Goal: Task Accomplishment & Management: Use online tool/utility

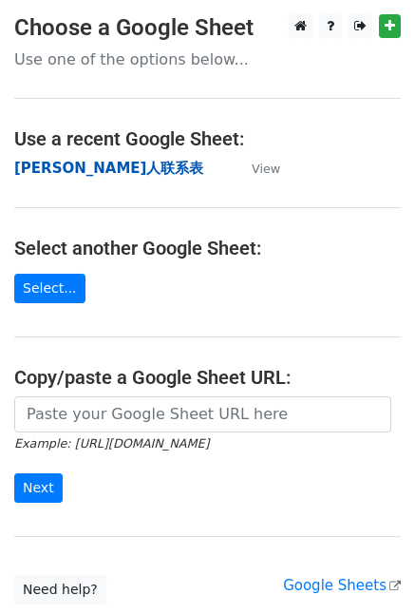
click at [68, 169] on strong "[PERSON_NAME]人联系表" at bounding box center [108, 168] width 189 height 17
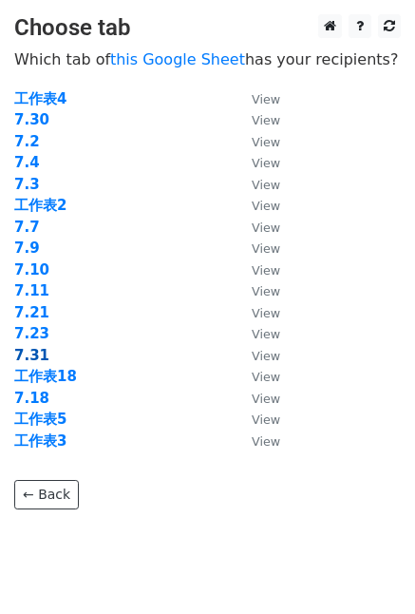
click at [38, 360] on strong "7.31" at bounding box center [31, 355] width 35 height 17
click at [23, 351] on strong "7.31" at bounding box center [31, 355] width 35 height 17
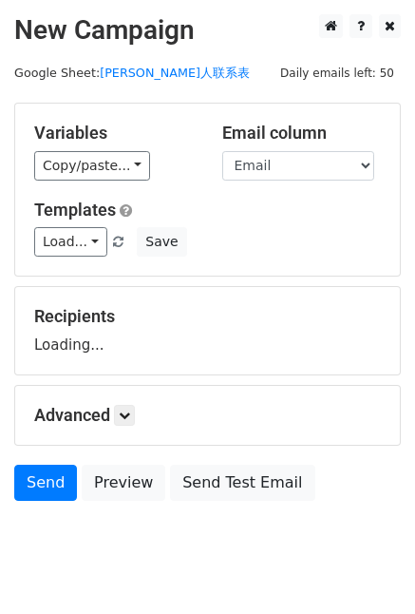
click at [216, 170] on div "Email column Name Email" at bounding box center [302, 152] width 188 height 58
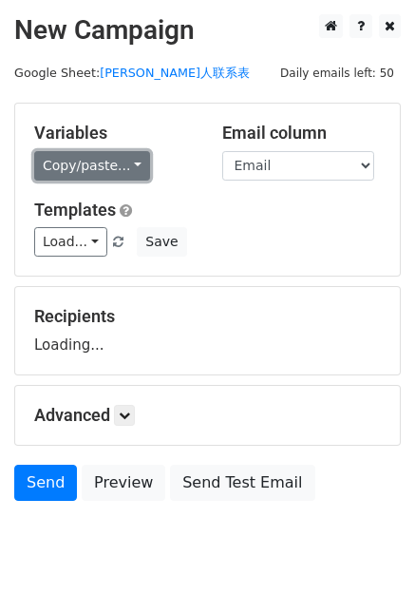
click at [136, 166] on link "Copy/paste..." at bounding box center [92, 165] width 116 height 29
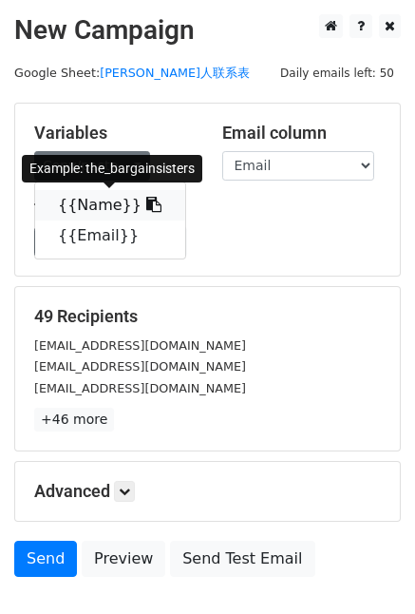
click at [146, 210] on icon at bounding box center [153, 204] width 15 height 15
